Goal: Book appointment/travel/reservation

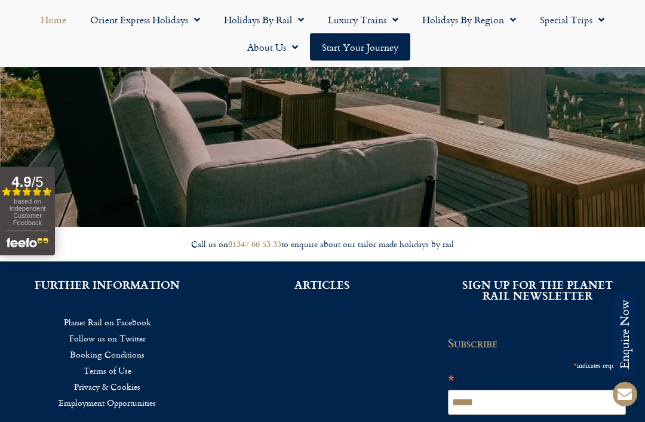
scroll to position [2560, 0]
click at [193, 24] on span "Menu" at bounding box center [194, 20] width 12 height 22
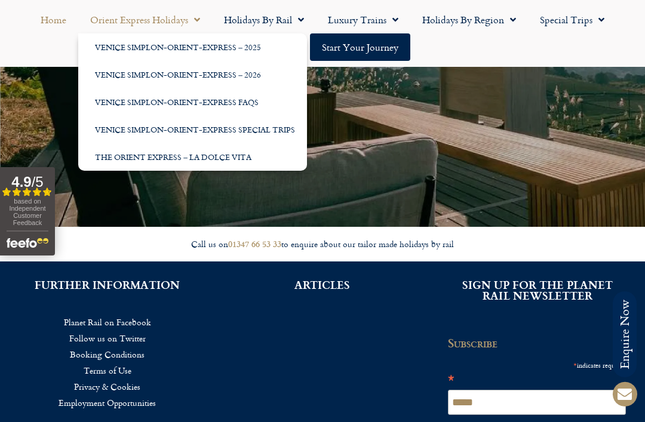
click at [266, 79] on link "Venice Simplon-Orient-Express – 2026" at bounding box center [192, 74] width 229 height 27
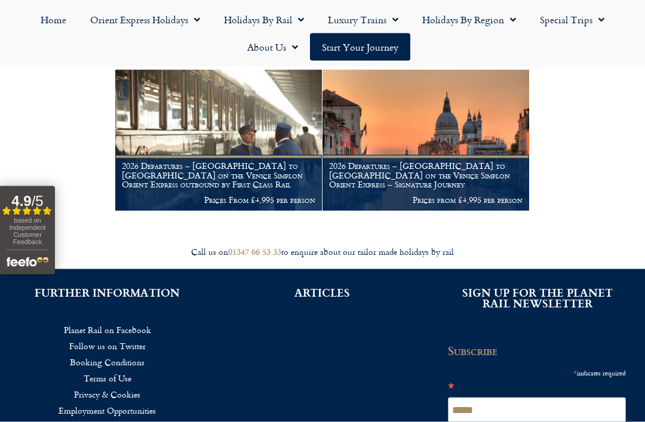
scroll to position [228, 0]
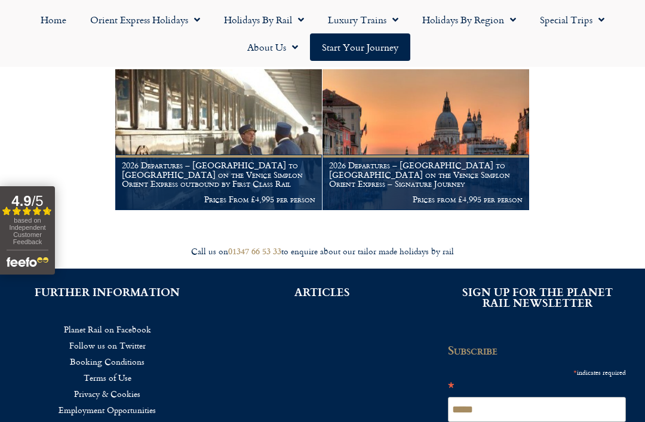
click at [514, 151] on img at bounding box center [426, 139] width 207 height 141
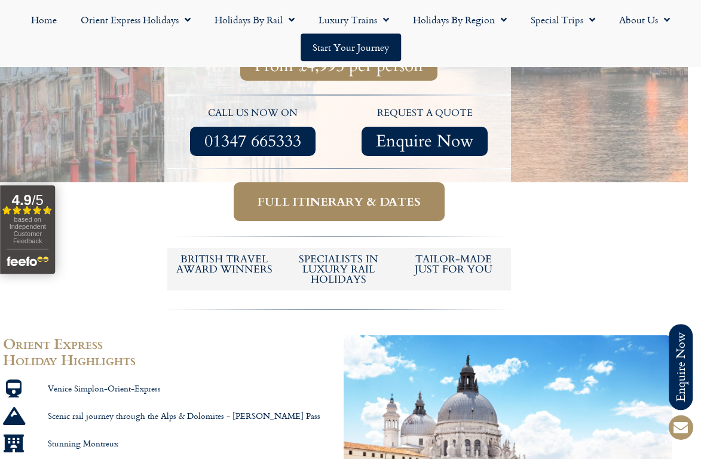
scroll to position [523, 13]
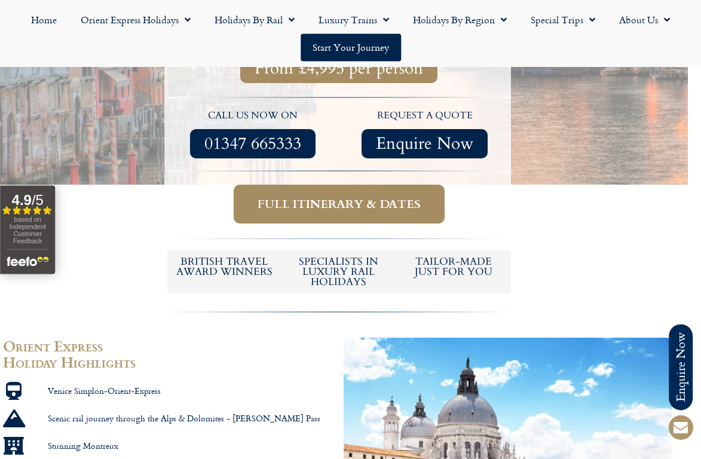
click at [272, 196] on span "Full itinerary & dates" at bounding box center [338, 203] width 163 height 15
click at [331, 196] on span "Full itinerary & dates" at bounding box center [338, 203] width 163 height 15
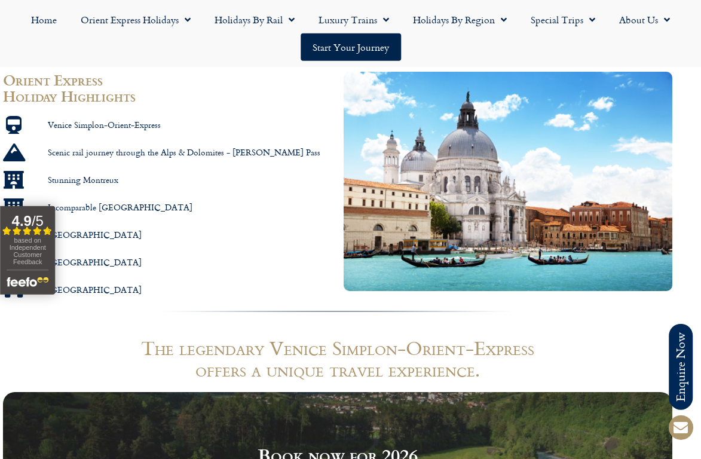
scroll to position [789, 13]
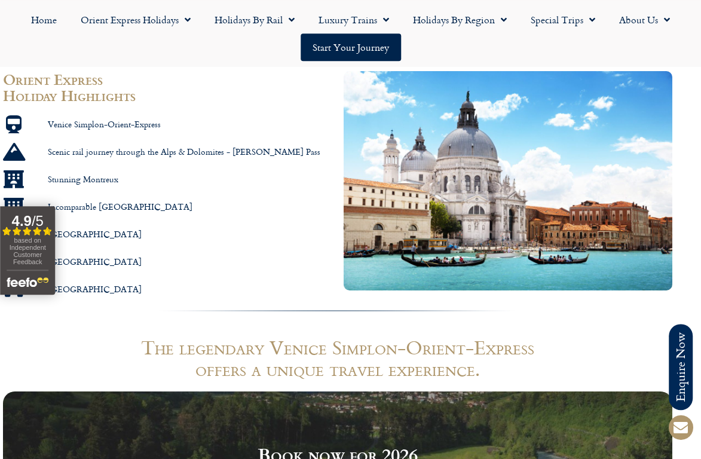
click at [328, 45] on link "Start your Journey" at bounding box center [350, 46] width 100 height 27
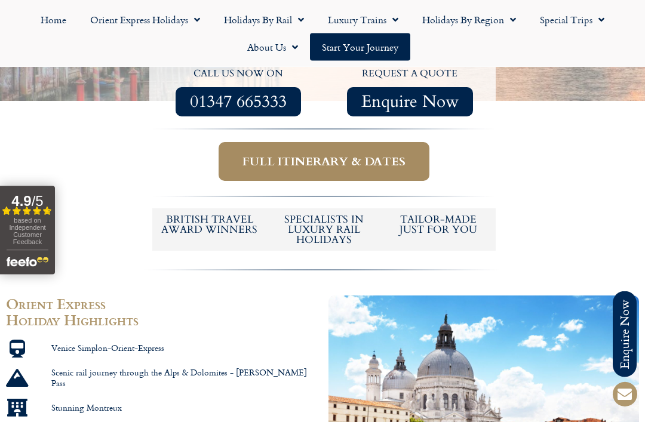
scroll to position [562, 0]
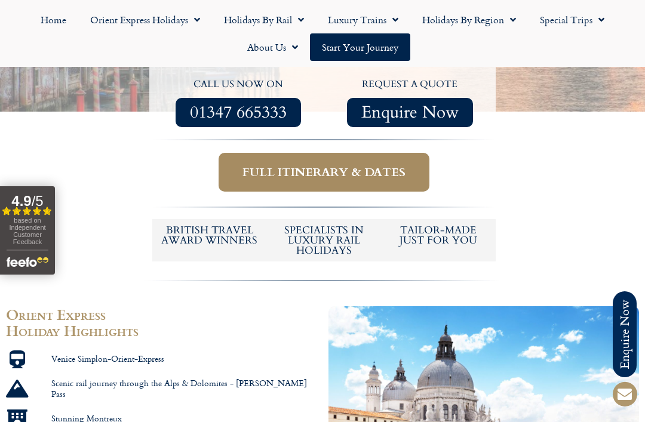
click at [372, 165] on span "Full itinerary & dates" at bounding box center [323, 172] width 163 height 15
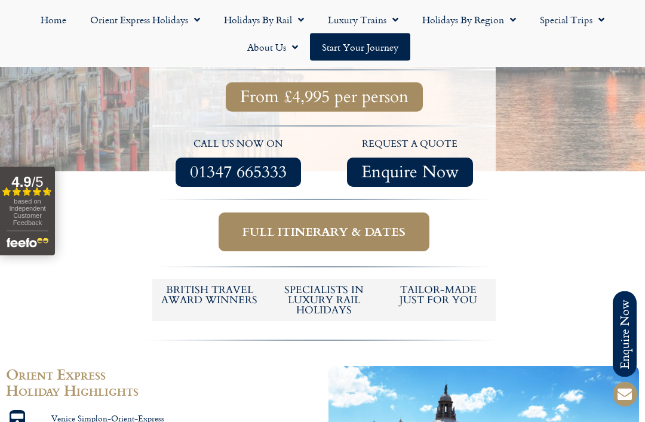
scroll to position [501, 0]
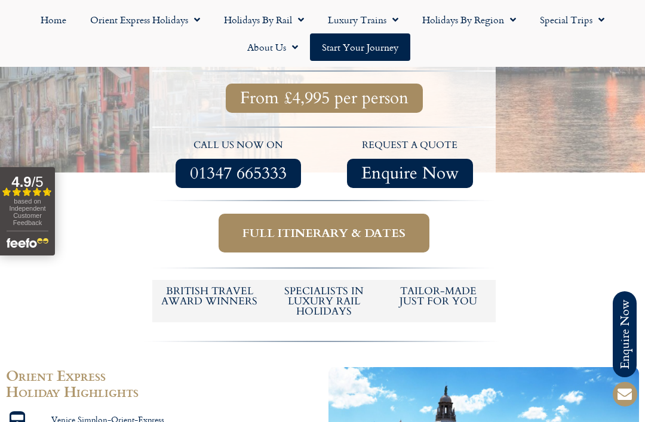
click at [370, 226] on span "Full itinerary & dates" at bounding box center [323, 233] width 163 height 15
click at [372, 226] on span "Full itinerary & dates" at bounding box center [323, 233] width 163 height 15
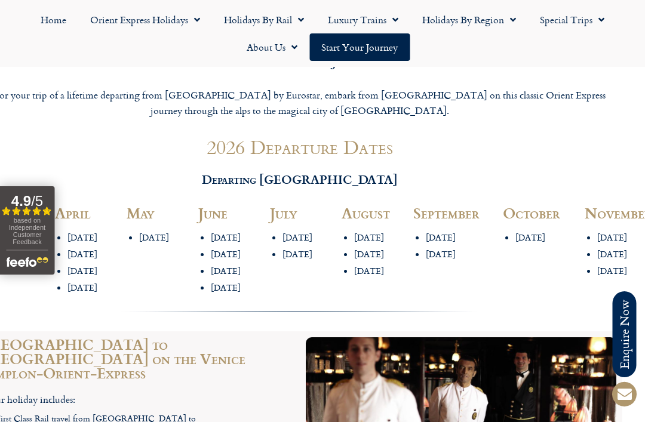
scroll to position [1359, 23]
click at [153, 232] on li "[DATE]" at bounding box center [162, 237] width 47 height 11
click at [143, 200] on div "[DATE] May" at bounding box center [157, 252] width 72 height 105
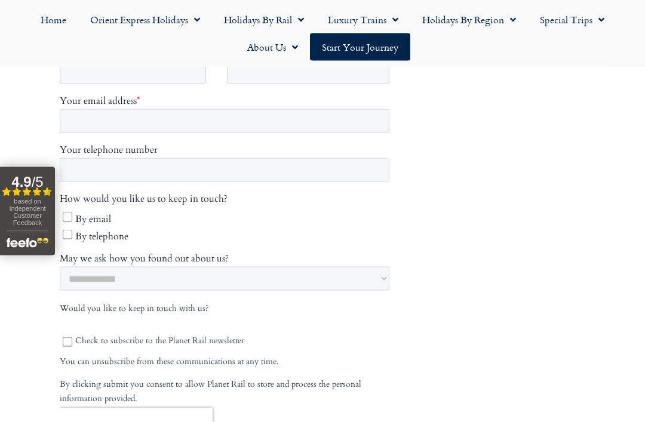
scroll to position [551, 0]
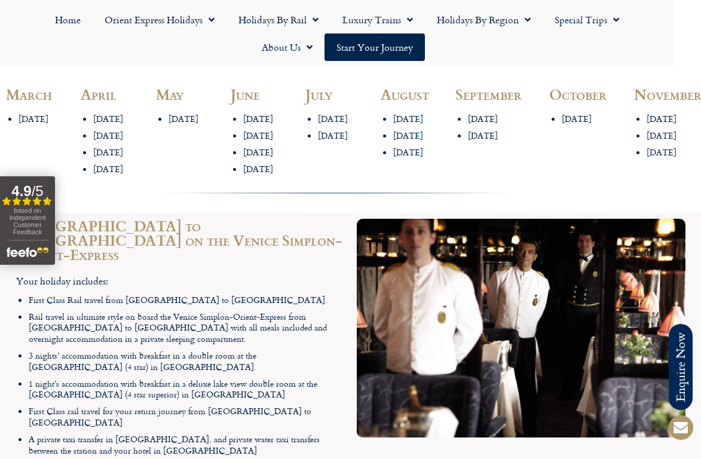
scroll to position [1478, 0]
